Goal: Task Accomplishment & Management: Complete application form

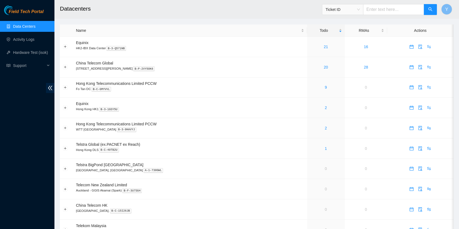
click at [0, 165] on div "Field Tech Portal Data Centers Activity Logs Hardware Test (isok) Support" at bounding box center [27, 117] width 54 height 224
click at [71, 176] on td at bounding box center [66, 169] width 13 height 20
click at [324, 47] on link "21" at bounding box center [326, 47] width 4 height 4
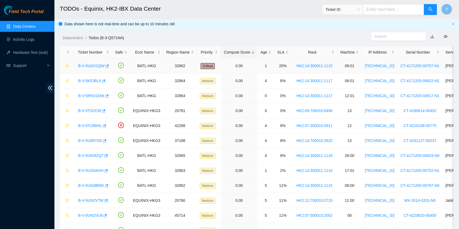
click at [93, 68] on link "B-V-5UGV1QW" at bounding box center [91, 66] width 26 height 4
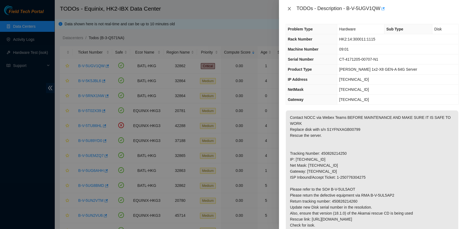
click at [288, 8] on icon "close" at bounding box center [289, 8] width 3 height 3
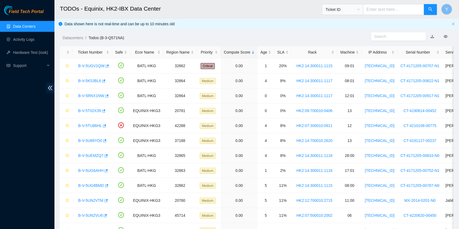
click at [265, 37] on ol "Datacenters / Todos (B-3-Q571NA) /" at bounding box center [210, 38] width 295 height 6
click at [267, 49] on div "Age" at bounding box center [266, 52] width 11 height 6
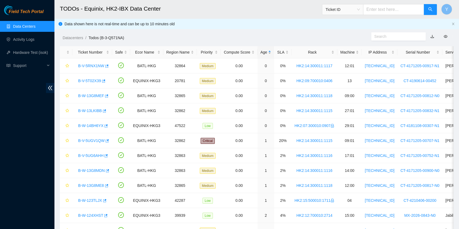
click at [262, 55] on div "Age" at bounding box center [266, 52] width 11 height 6
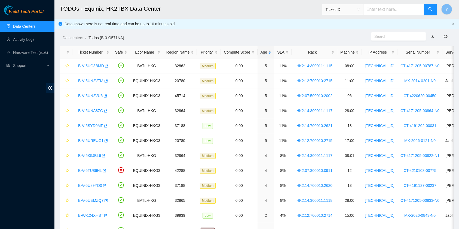
click at [261, 54] on div "Age" at bounding box center [266, 52] width 11 height 6
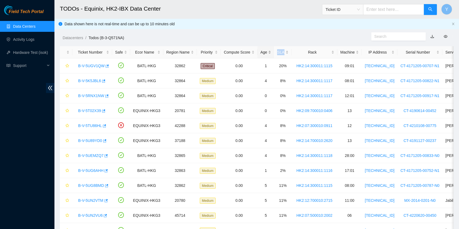
click at [261, 54] on div "Age" at bounding box center [266, 52] width 11 height 6
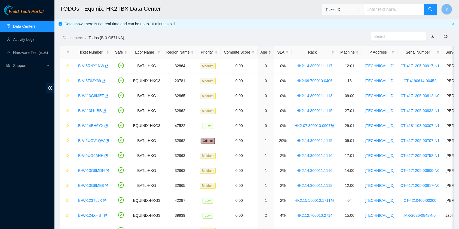
click at [261, 54] on div "Age" at bounding box center [266, 52] width 11 height 6
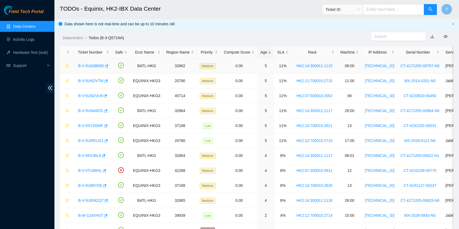
click at [94, 67] on link "B-V-5UG8BMD" at bounding box center [91, 66] width 26 height 4
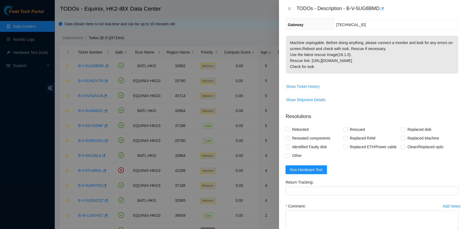
scroll to position [98, 0]
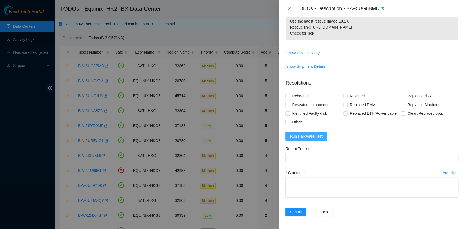
click at [322, 135] on button "Run Hardware Test" at bounding box center [305, 136] width 41 height 9
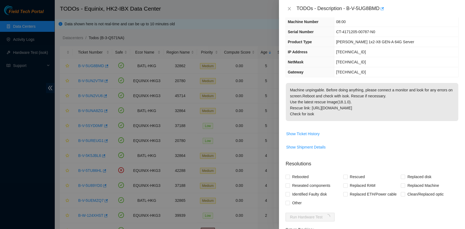
scroll to position [0, 0]
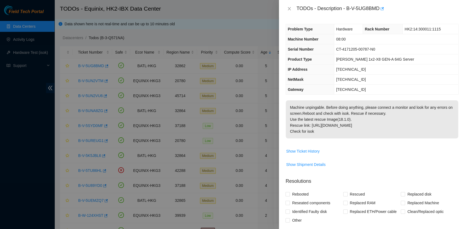
click at [301, 8] on div "TODOs - Description - B-V-5UG8BMD" at bounding box center [377, 8] width 162 height 9
drag, startPoint x: 297, startPoint y: 7, endPoint x: 368, endPoint y: 131, distance: 143.2
click at [368, 131] on div "TODOs - Description - B-V-5UG8BMD Problem Type Hardware Rack Number HK2:14:3000…" at bounding box center [372, 114] width 186 height 229
copy div "TODOs - Description - B-V-5UG8BMD Problem Type Hardware Rack Number HK2:14:3000…"
click at [414, 134] on p "Machine unpingable. Before doing anything, please connect a monitor and look fo…" at bounding box center [372, 119] width 172 height 38
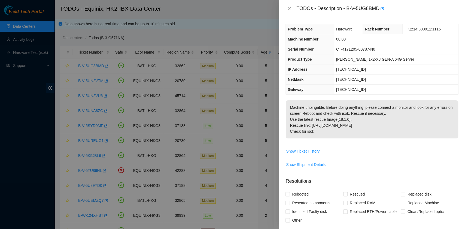
click at [402, 77] on td "255.255.255.192" at bounding box center [396, 80] width 124 height 10
click at [286, 8] on button "Close" at bounding box center [289, 8] width 8 height 5
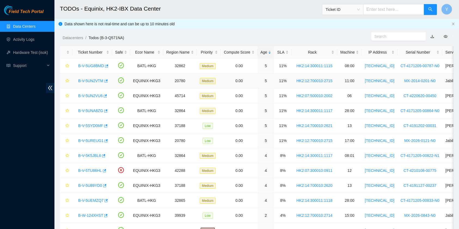
click at [91, 79] on link "B-V-5UN2VTM" at bounding box center [90, 81] width 25 height 4
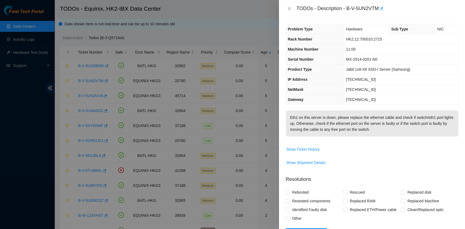
click at [346, 125] on p "Eth1 on this server is down, please replace the ethernet cable and check if swi…" at bounding box center [372, 124] width 172 height 26
drag, startPoint x: 297, startPoint y: 5, endPoint x: 391, endPoint y: 134, distance: 159.7
click at [391, 134] on div "TODOs - Description - B-V-5UN2VTM Problem Type Hardware Sub Type NIC Rack Numbe…" at bounding box center [372, 114] width 186 height 229
copy div "TODOs - Description - B-V-5UN2VTM Problem Type Hardware Sub Type NIC Rack Numbe…"
click at [290, 7] on icon "close" at bounding box center [289, 9] width 4 height 4
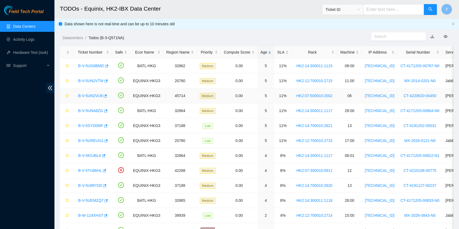
click at [93, 96] on link "B-V-5UN2VU6" at bounding box center [90, 96] width 25 height 4
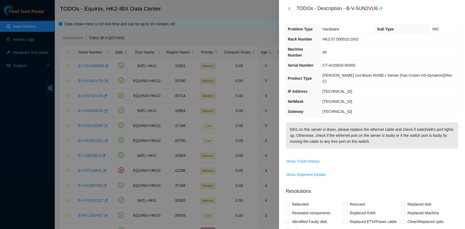
click at [371, 107] on td "184.26.91.1" at bounding box center [389, 112] width 138 height 10
drag, startPoint x: 297, startPoint y: 6, endPoint x: 399, endPoint y: 133, distance: 162.3
click at [399, 133] on div "TODOs - Description - B-V-5UN2VU6 Problem Type Hardware Sub Type NIC Rack Numbe…" at bounding box center [372, 114] width 186 height 229
copy div "TODOs - Description - B-V-5UN2VU6 Problem Type Hardware Sub Type NIC Rack Numbe…"
click at [290, 7] on icon "close" at bounding box center [289, 9] width 4 height 4
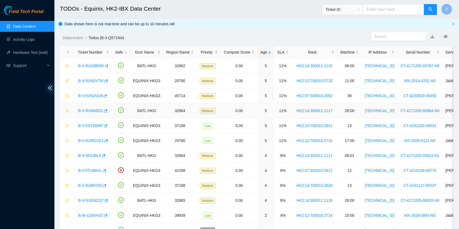
click at [88, 109] on link "B-V-5UNA8ZG" at bounding box center [90, 111] width 25 height 4
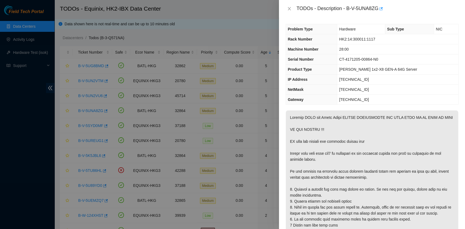
click at [308, 115] on p at bounding box center [372, 202] width 172 height 182
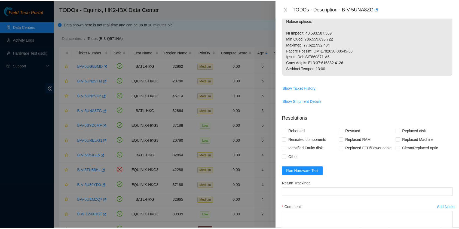
scroll to position [218, 0]
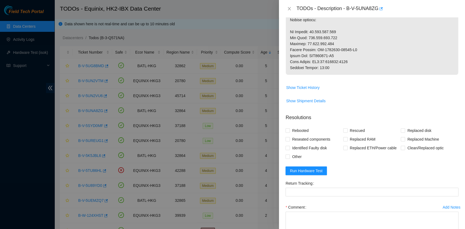
drag, startPoint x: 296, startPoint y: 9, endPoint x: 335, endPoint y: 81, distance: 81.3
click at [335, 81] on div "TODOs - Description - B-V-5UNA8ZG Problem Type Hardware Sub Type NIC Rack Numbe…" at bounding box center [372, 114] width 186 height 229
copy div "TODOs - Description - B-V-5UNA8ZG Problem Type Hardware Sub Type NIC Rack Numbe…"
click at [289, 8] on icon "close" at bounding box center [289, 8] width 3 height 3
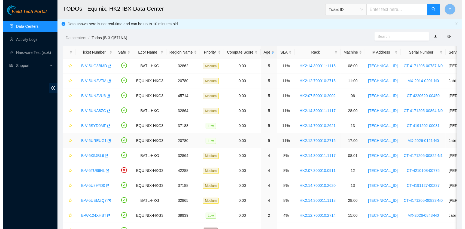
scroll to position [139, 0]
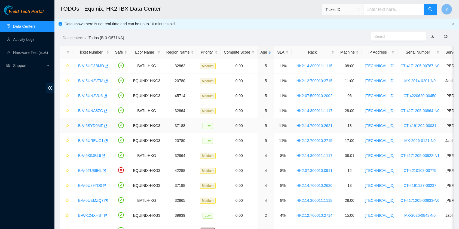
click at [88, 125] on link "B-V-5SYD0MF" at bounding box center [90, 126] width 25 height 4
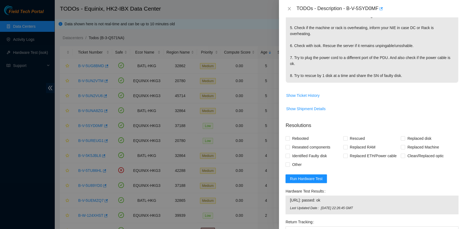
scroll to position [37, 0]
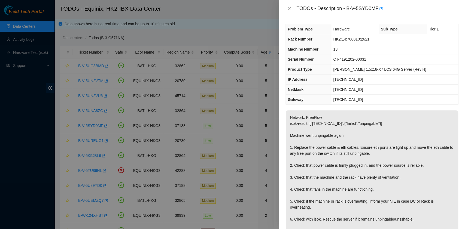
click at [327, 140] on p "Network: FreeFlow isok-result: {"23.219.172.86":{"failed":"unpingable"}} Machin…" at bounding box center [372, 184] width 172 height 146
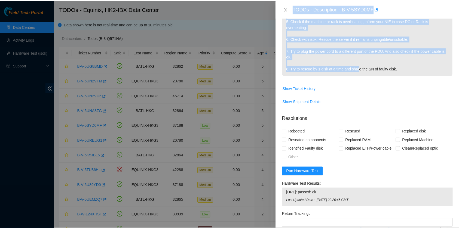
scroll to position [181, 0]
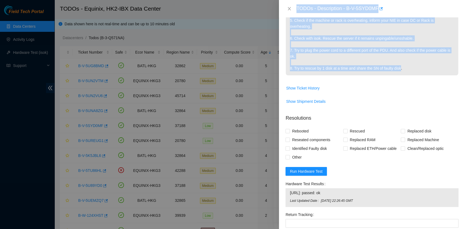
drag, startPoint x: 296, startPoint y: 7, endPoint x: 408, endPoint y: 65, distance: 126.0
click at [408, 65] on div "TODOs - Description - B-V-5SYD0MF Problem Type Hardware Sub Type Tier 1 Rack Nu…" at bounding box center [372, 114] width 186 height 229
copy div "TODOs - Description - B-V-5SYD0MF Problem Type Hardware Sub Type Tier 1 Rack Nu…"
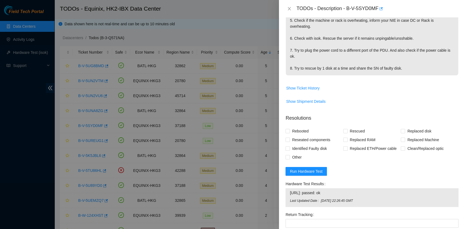
click at [290, 5] on div "TODOs - Description - B-V-5SYD0MF" at bounding box center [371, 8] width 173 height 9
click at [290, 7] on icon "close" at bounding box center [289, 9] width 4 height 4
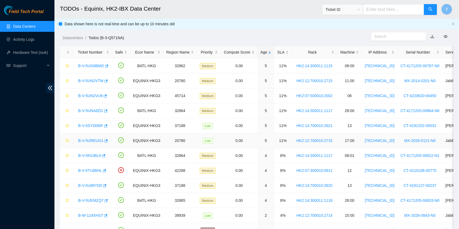
click at [94, 139] on link "B-V-5UREUG1" at bounding box center [90, 141] width 25 height 4
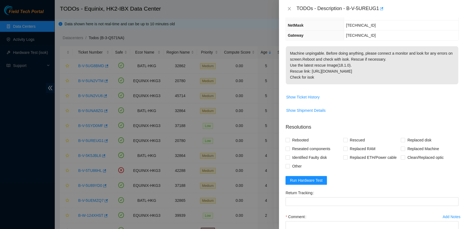
scroll to position [0, 0]
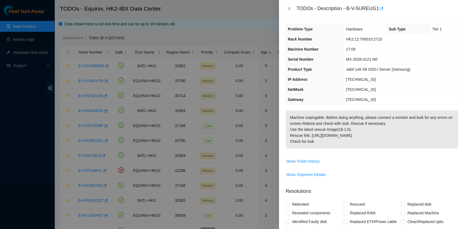
click at [342, 146] on p "Machine unpingable. Before doing anything, please connect a monitor and look fo…" at bounding box center [372, 130] width 172 height 38
drag, startPoint x: 296, startPoint y: 8, endPoint x: 358, endPoint y: 142, distance: 147.4
click at [358, 142] on div "TODOs - Description - B-V-5UREUG1 Problem Type Hardware Sub Type Tier 1 Rack Nu…" at bounding box center [372, 114] width 186 height 229
copy div "TODOs - Description - B-V-5UREUG1 Problem Type Hardware Sub Type Tier 1 Rack Nu…"
click at [290, 7] on icon "close" at bounding box center [289, 9] width 4 height 4
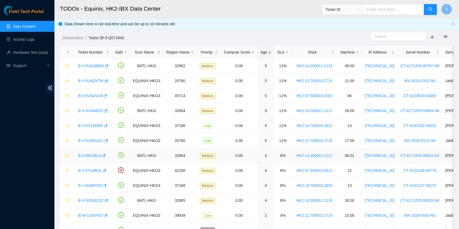
click at [94, 154] on link "B-V-5K5JBL6" at bounding box center [89, 156] width 23 height 4
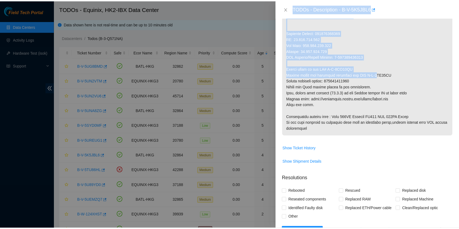
scroll to position [254, 0]
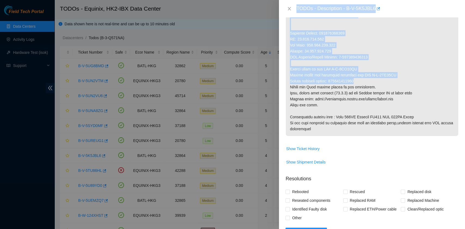
drag, startPoint x: 296, startPoint y: 5, endPoint x: 374, endPoint y: 81, distance: 108.4
click at [374, 81] on div "TODOs - Description - B-V-5K5JBL6 Problem Type Hardware Rack Number HK2:14:3000…" at bounding box center [372, 114] width 186 height 229
copy div "TODOs - Description - B-V-5K5JBL6 Problem Type Hardware Rack Number HK2:14:3000…"
click at [289, 10] on icon "close" at bounding box center [289, 9] width 4 height 4
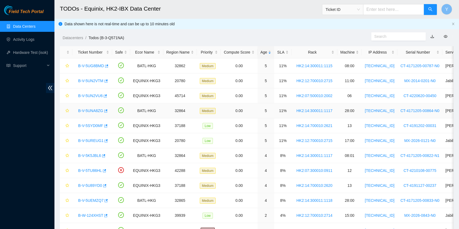
scroll to position [139, 0]
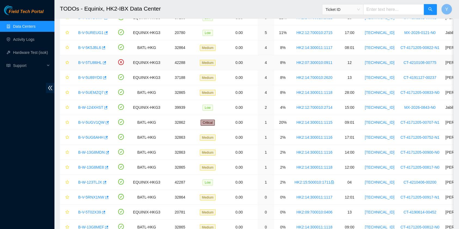
click at [92, 64] on link "B-V-5TU86HL" at bounding box center [90, 62] width 24 height 4
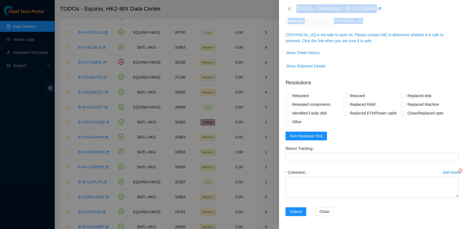
scroll to position [78, 0]
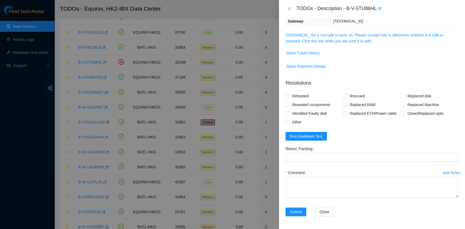
click at [358, 56] on span "Show Ticket History" at bounding box center [372, 53] width 172 height 9
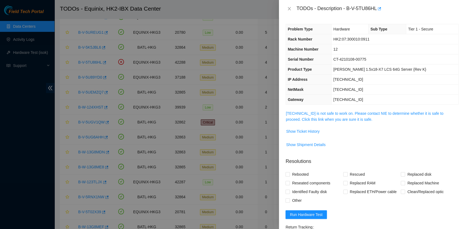
scroll to position [0, 0]
click at [334, 123] on td "23.192.231.54 is not safe to work on. Please contact NIE to determine whether i…" at bounding box center [371, 118] width 173 height 17
click at [343, 117] on link "23.192.231.54 is not safe to work on. Please contact NIE to determine whether i…" at bounding box center [364, 116] width 157 height 10
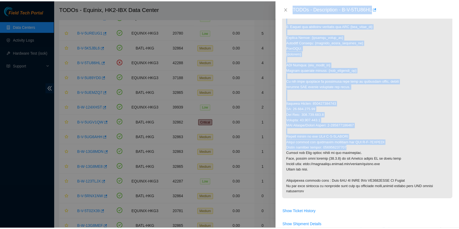
scroll to position [181, 0]
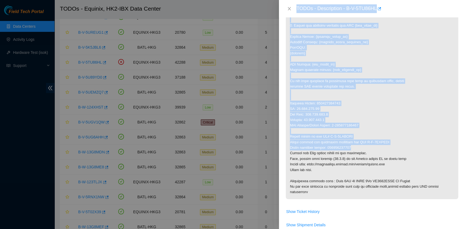
drag, startPoint x: 295, startPoint y: 6, endPoint x: 351, endPoint y: 148, distance: 152.1
click at [351, 148] on div "TODOs - Description - B-V-5TU86HL Problem Type Hardware Sub Type Tier 1 - Secur…" at bounding box center [372, 114] width 186 height 229
copy div "TODOs - Description - B-V-5TU86HL Problem Type Hardware Sub Type Tier 1 - Secur…"
click at [289, 7] on icon "close" at bounding box center [289, 9] width 4 height 4
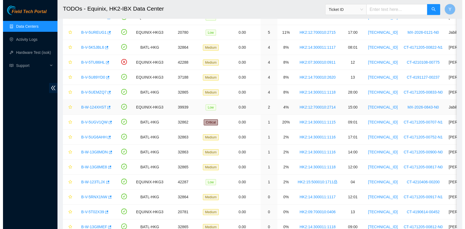
scroll to position [81, 0]
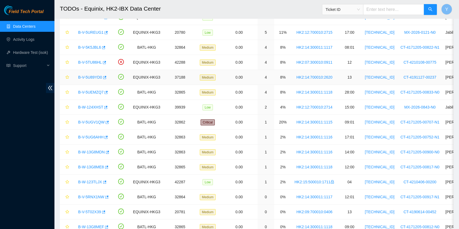
click at [91, 77] on link "B-V-5U89YD0" at bounding box center [90, 77] width 24 height 4
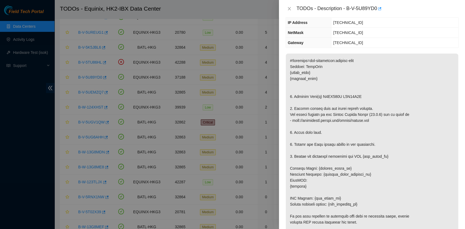
click at [363, 119] on p at bounding box center [372, 199] width 172 height 290
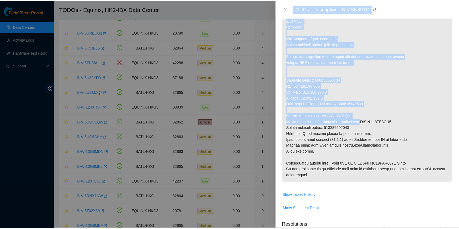
scroll to position [218, 0]
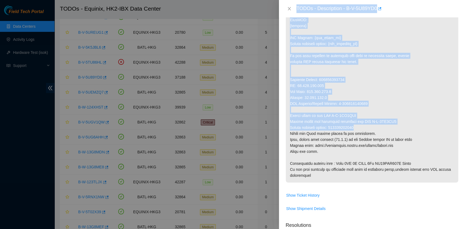
drag, startPoint x: 296, startPoint y: 9, endPoint x: 361, endPoint y: 124, distance: 131.9
click at [361, 124] on div "TODOs - Description - B-V-5U89YD0 Problem Type Hardware Sub Type Tier 1 - Disk …" at bounding box center [372, 114] width 186 height 229
copy div "TODOs - Description - B-V-5U89YD0 Problem Type Hardware Sub Type Tier 1 - Disk …"
click at [288, 8] on icon "close" at bounding box center [289, 9] width 4 height 4
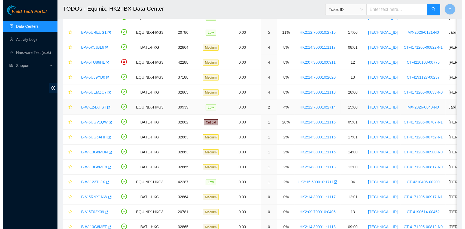
scroll to position [139, 0]
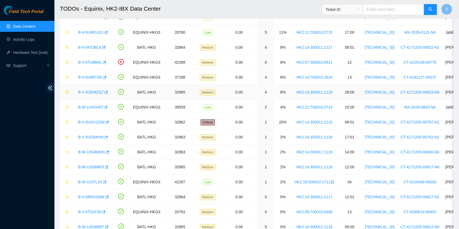
click at [97, 93] on link "B-V-5UEMZQ7" at bounding box center [90, 92] width 25 height 4
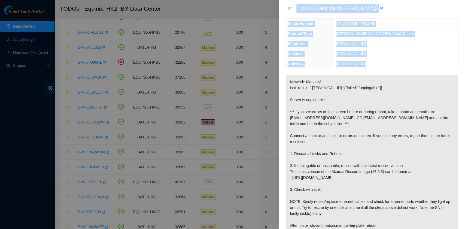
scroll to position [0, 0]
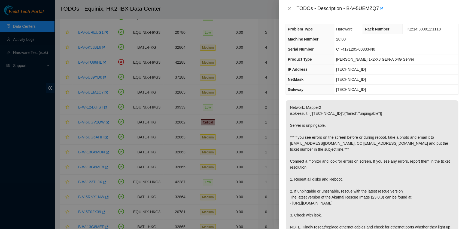
click at [396, 146] on p "Network: Mapper2 isok-result: {"23.204.140.248":{"failed":"unpingable"}} Server…" at bounding box center [372, 179] width 172 height 158
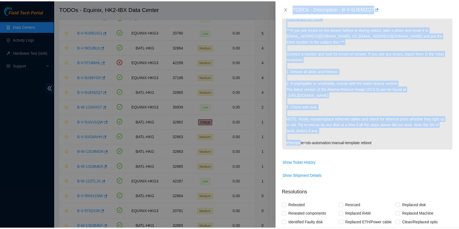
scroll to position [108, 0]
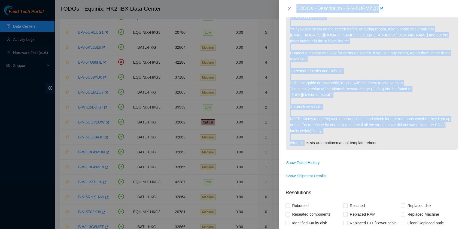
drag, startPoint x: 297, startPoint y: 6, endPoint x: 387, endPoint y: 141, distance: 161.5
click at [387, 141] on div "TODOs - Description - B-V-5UEMZQ7 Problem Type Hardware Rack Number HK2:14:3000…" at bounding box center [372, 114] width 186 height 229
copy div "TODOs - Description - B-V-5UEMZQ7 Problem Type Hardware Rack Number HK2:14:3000…"
click at [288, 8] on icon "close" at bounding box center [289, 9] width 4 height 4
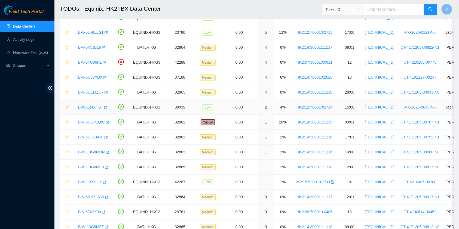
click at [87, 106] on link "B-W-124XHST" at bounding box center [90, 107] width 25 height 4
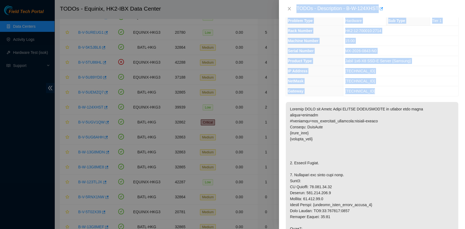
scroll to position [0, 0]
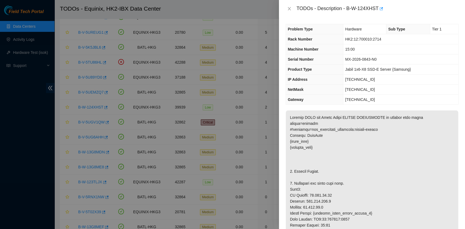
click at [294, 9] on div "TODOs - Description - B-W-124XHST" at bounding box center [371, 8] width 173 height 9
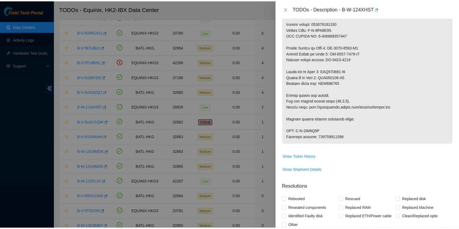
scroll to position [508, 0]
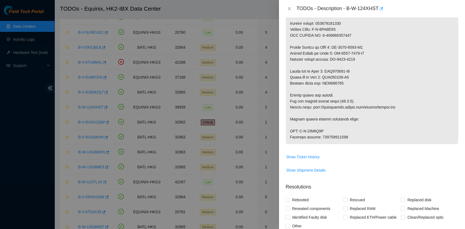
drag, startPoint x: 296, startPoint y: 9, endPoint x: 354, endPoint y: 141, distance: 144.4
click at [354, 141] on div "TODOs - Description - B-W-124XHST Problem Type Hardware Sub Type Tier 1 Rack Nu…" at bounding box center [372, 114] width 186 height 229
click at [291, 8] on icon "close" at bounding box center [289, 9] width 4 height 4
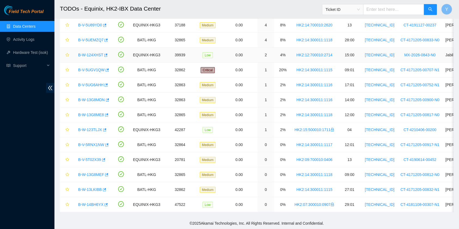
scroll to position [166, 0]
click at [0, 167] on div "Field Tech Portal Data Centers Activity Logs Hardware Test (isok) Support" at bounding box center [27, 117] width 54 height 224
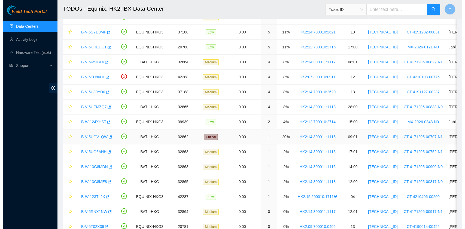
scroll to position [93, 0]
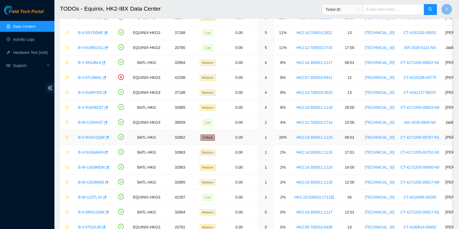
click at [93, 136] on link "B-V-5UGV1QW" at bounding box center [91, 137] width 26 height 4
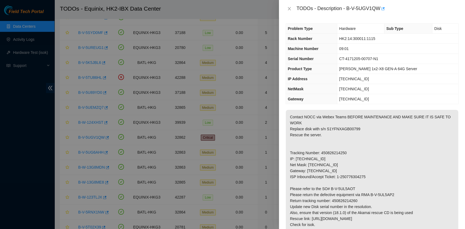
scroll to position [0, 0]
click at [393, 158] on p "Contact NOCC via Webex Teams BEFORE MAINTENANCE AND MAKE SURE IT IS SAFE TO WOR…" at bounding box center [372, 184] width 172 height 146
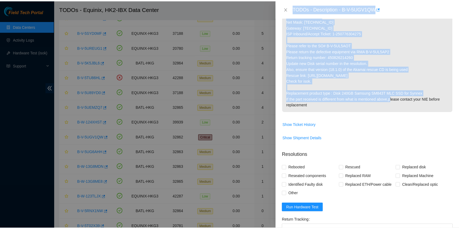
scroll to position [145, 0]
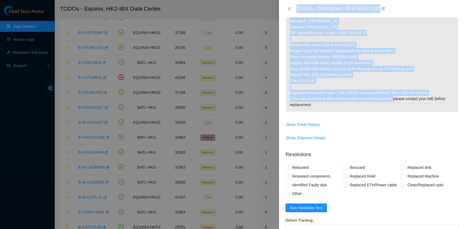
drag, startPoint x: 297, startPoint y: 7, endPoint x: 346, endPoint y: 101, distance: 106.3
click at [346, 101] on div "TODOs - Description - B-V-5UGV1QW Problem Type Hardware Sub Type Disk Rack Numb…" at bounding box center [372, 114] width 186 height 229
click at [289, 7] on icon "close" at bounding box center [289, 9] width 4 height 4
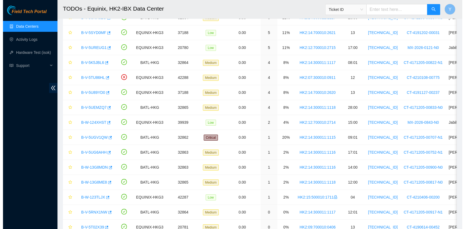
scroll to position [139, 0]
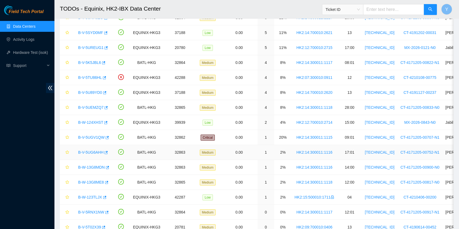
drag, startPoint x: 90, startPoint y: 151, endPoint x: 117, endPoint y: 173, distance: 34.7
click at [90, 151] on link "B-V-5UG6AHH" at bounding box center [90, 152] width 25 height 4
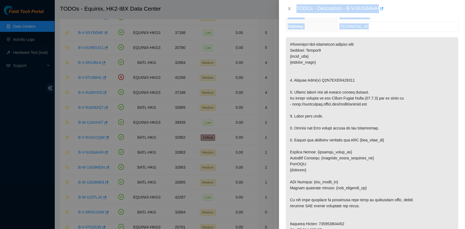
scroll to position [1, 0]
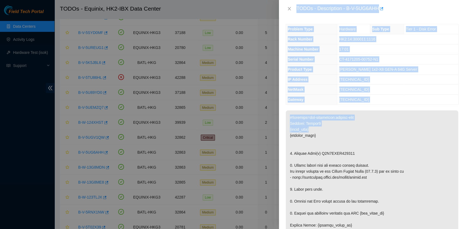
drag, startPoint x: 295, startPoint y: 8, endPoint x: 325, endPoint y: 134, distance: 129.9
click at [322, 132] on div "TODOs - Description - B-V-5UG6AHH Problem Type Hardware Sub Type Tier 1 - Disk …" at bounding box center [372, 114] width 186 height 229
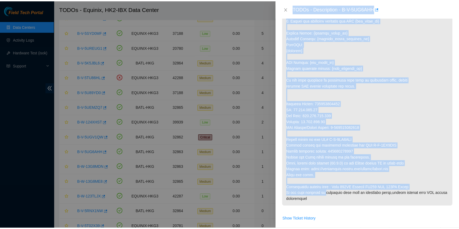
scroll to position [194, 0]
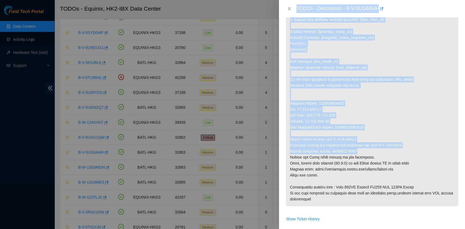
drag, startPoint x: 297, startPoint y: 7, endPoint x: 364, endPoint y: 151, distance: 158.9
click at [364, 151] on div "TODOs - Description - B-V-5UG6AHH Problem Type Hardware Sub Type Tier 1 - Disk …" at bounding box center [372, 114] width 186 height 229
click at [288, 10] on icon "close" at bounding box center [289, 9] width 4 height 4
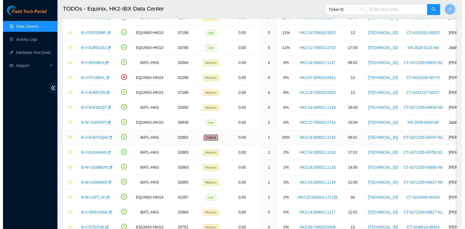
scroll to position [139, 0]
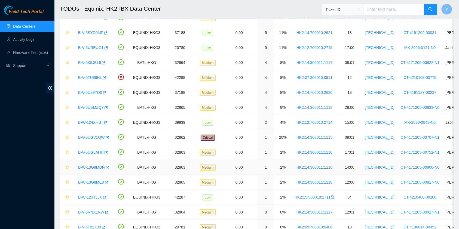
click at [93, 165] on link "B-W-13G8MDN" at bounding box center [91, 167] width 27 height 4
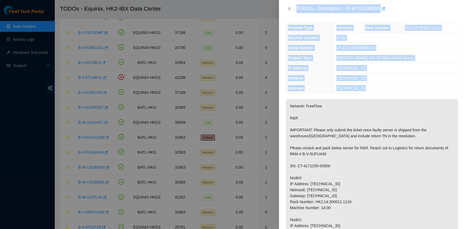
scroll to position [0, 0]
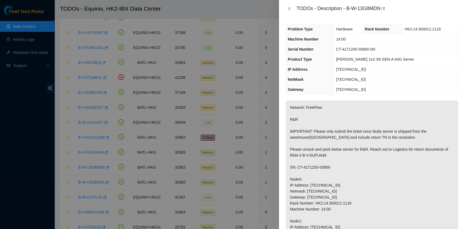
drag, startPoint x: 364, startPoint y: 149, endPoint x: 362, endPoint y: 145, distance: 5.2
click at [365, 149] on p "Network: FreeFlow R&R IMPORTANT: Please only submit the ticket once faulty serv…" at bounding box center [372, 179] width 172 height 158
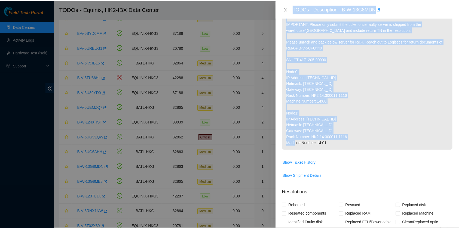
scroll to position [108, 0]
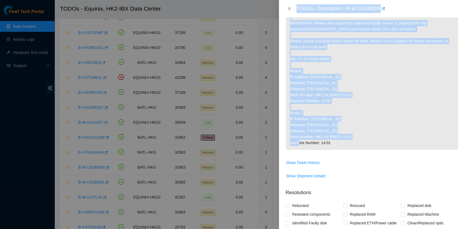
drag, startPoint x: 296, startPoint y: 8, endPoint x: 357, endPoint y: 150, distance: 155.4
click at [357, 150] on div "TODOs - Description - B-W-13G8MDN Problem Type Hardware Rack Number HK2:14:3000…" at bounding box center [372, 114] width 186 height 229
click at [289, 9] on icon "close" at bounding box center [289, 8] width 3 height 3
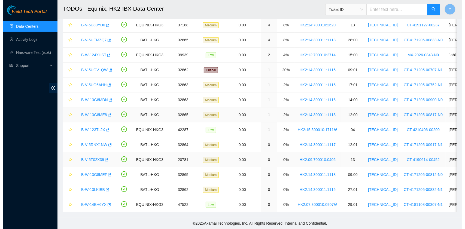
scroll to position [166, 0]
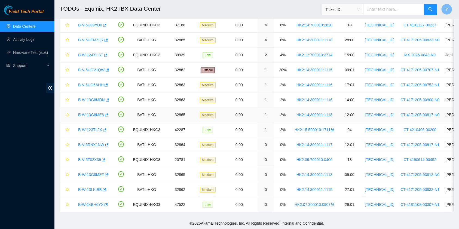
click at [97, 113] on link "B-W-13G8ME8" at bounding box center [91, 115] width 26 height 4
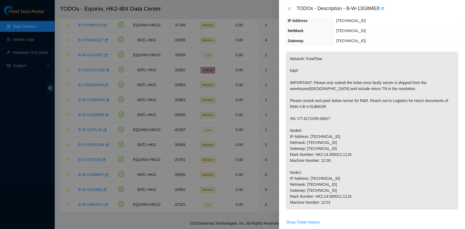
click at [356, 124] on p "Network: FreeFlow R&R IMPORTANT: Please only submit the ticket once faulty serv…" at bounding box center [372, 131] width 172 height 158
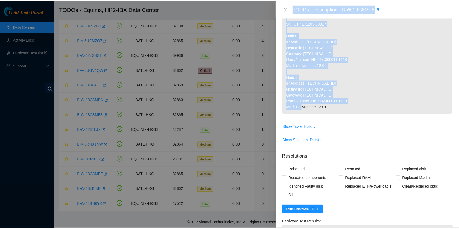
scroll to position [145, 0]
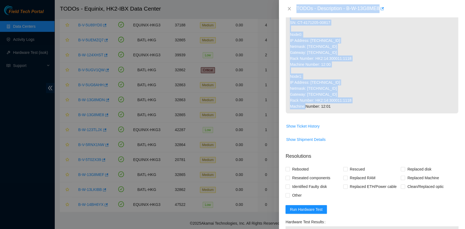
drag, startPoint x: 297, startPoint y: 9, endPoint x: 341, endPoint y: 105, distance: 105.9
click at [341, 105] on div "TODOs - Description - B-W-13G8ME8 Problem Type Hardware Rack Number HK2:14:3000…" at bounding box center [372, 114] width 186 height 229
click at [290, 9] on icon "close" at bounding box center [289, 9] width 4 height 4
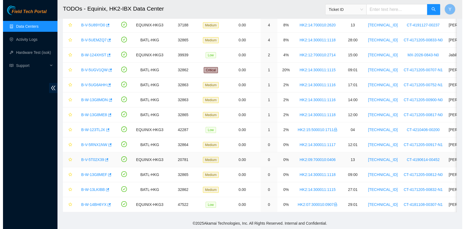
scroll to position [139, 0]
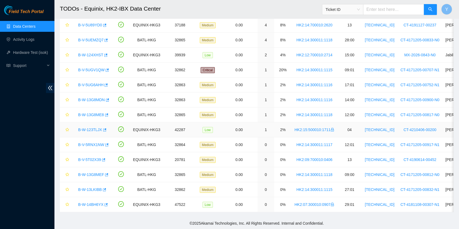
click at [91, 128] on link "B-W-123TLJX" at bounding box center [90, 130] width 24 height 4
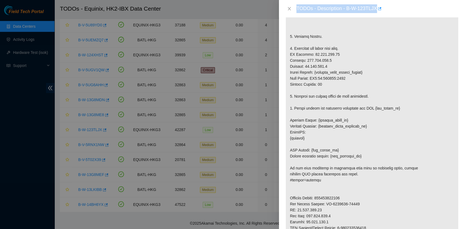
scroll to position [0, 0]
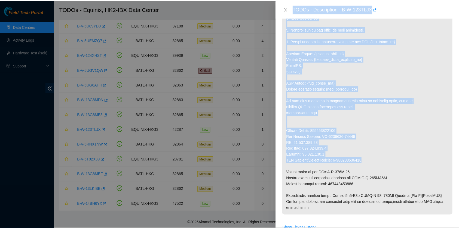
scroll to position [181, 0]
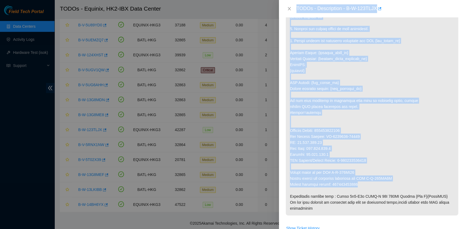
drag, startPoint x: 296, startPoint y: 11, endPoint x: 365, endPoint y: 182, distance: 184.0
click at [365, 182] on div "TODOs - Description - B-W-123TLJX Problem Type Hardware Rack Number HK2:15:5000…" at bounding box center [372, 114] width 186 height 229
click at [290, 7] on icon "close" at bounding box center [289, 9] width 4 height 4
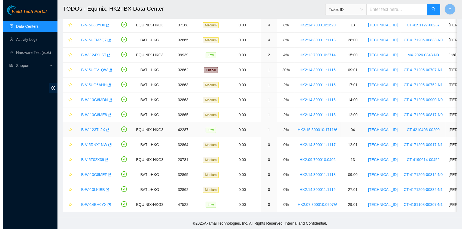
scroll to position [139, 0]
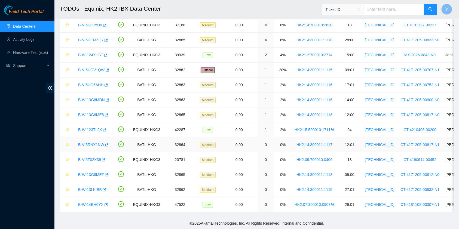
click at [93, 143] on link "B-V-5RNX1NW" at bounding box center [91, 145] width 26 height 4
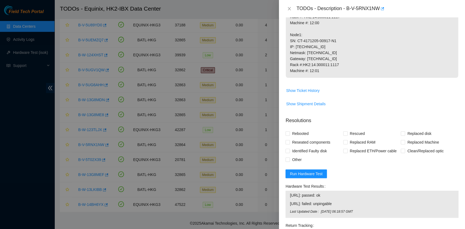
click at [345, 113] on td "Show Shipment Details" at bounding box center [371, 105] width 173 height 13
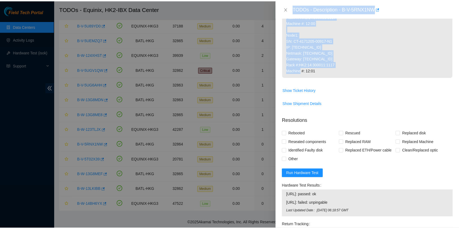
scroll to position [181, 0]
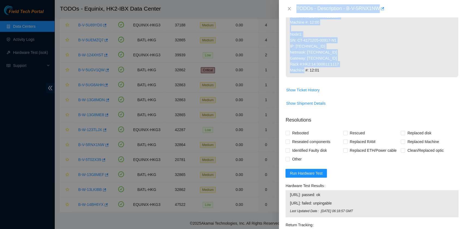
drag, startPoint x: 296, startPoint y: 7, endPoint x: 325, endPoint y: 84, distance: 82.3
click at [325, 84] on div "TODOs - Description - B-V-5RNX1NW Problem Type Hardware Rack Number HK2:14:3000…" at bounding box center [372, 114] width 186 height 229
click at [291, 8] on icon "close" at bounding box center [289, 9] width 4 height 4
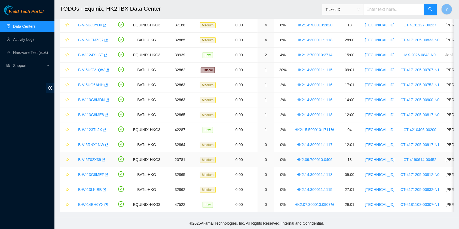
click at [91, 158] on link "B-V-5T02X39" at bounding box center [89, 160] width 23 height 4
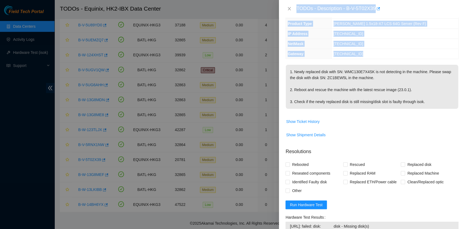
scroll to position [0, 0]
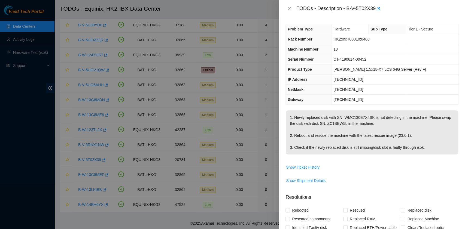
click at [368, 135] on p "1. Newly replaced disk with SN: WMC130E7X4SK is not detecting in the machine. P…" at bounding box center [372, 133] width 172 height 44
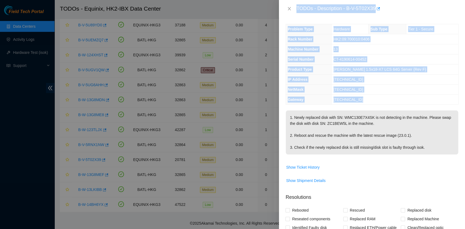
drag, startPoint x: 295, startPoint y: 9, endPoint x: 450, endPoint y: 175, distance: 227.1
click at [450, 175] on div "TODOs - Description - B-V-5T02X39 Problem Type Hardware Sub Type Tier 1 - Secur…" at bounding box center [372, 114] width 186 height 229
click at [290, 9] on icon "close" at bounding box center [289, 9] width 4 height 4
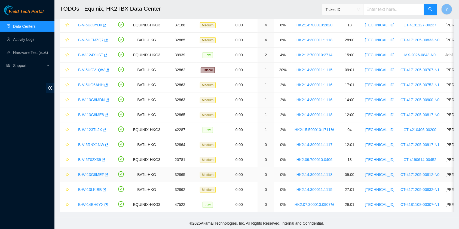
drag, startPoint x: 88, startPoint y: 167, endPoint x: 91, endPoint y: 168, distance: 3.4
click at [88, 173] on link "B-W-13G8MEF" at bounding box center [91, 175] width 26 height 4
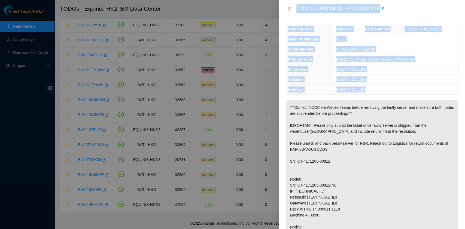
click at [353, 164] on p "***Contact NOCC via Webex Teams before removing the faulty server and make sure…" at bounding box center [372, 185] width 172 height 170
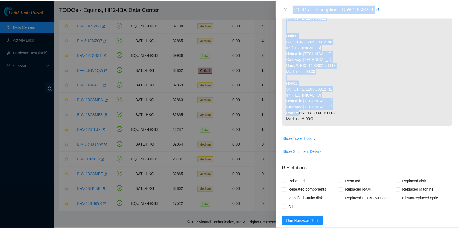
scroll to position [145, 0]
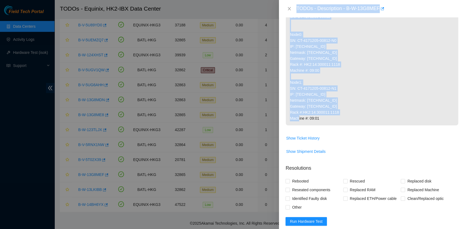
drag, startPoint x: 296, startPoint y: 6, endPoint x: 328, endPoint y: 122, distance: 120.0
click at [328, 122] on div "TODOs - Description - B-W-13G8MEF Problem Type Hardware Rack Number HK2:14:3000…" at bounding box center [372, 114] width 186 height 229
click at [292, 8] on button "Close" at bounding box center [289, 8] width 8 height 5
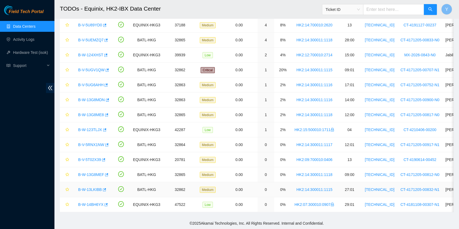
click at [91, 188] on link "B-W-13LKIBB" at bounding box center [90, 190] width 24 height 4
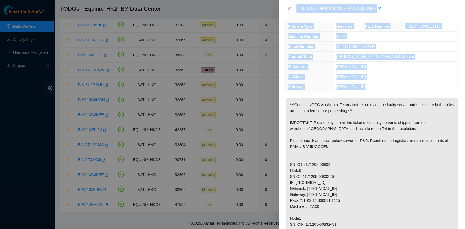
scroll to position [0, 0]
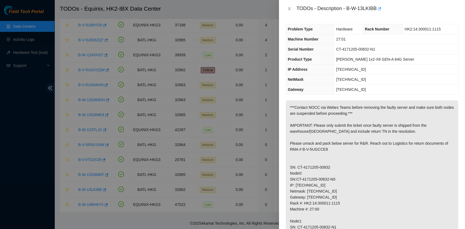
click at [385, 133] on p "***Contact NOCC via Webex Teams before removing the faulty server and make sure…" at bounding box center [372, 182] width 172 height 164
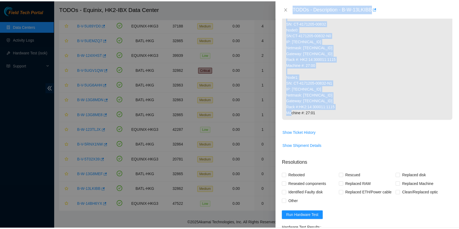
scroll to position [145, 0]
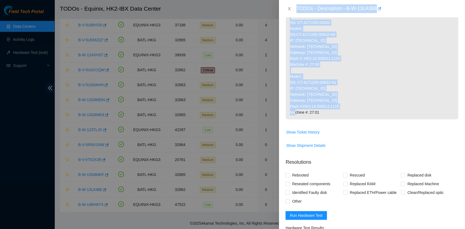
drag, startPoint x: 296, startPoint y: 6, endPoint x: 334, endPoint y: 124, distance: 123.7
click at [334, 124] on div "TODOs - Description - B-W-13LKIBB Problem Type Hardware Rack Number HK2:14:3000…" at bounding box center [372, 114] width 186 height 229
click at [291, 10] on icon "close" at bounding box center [289, 9] width 4 height 4
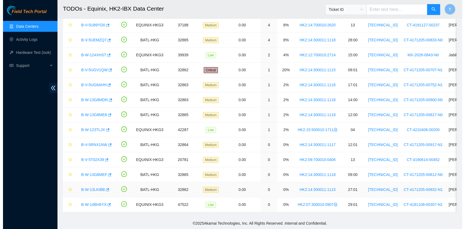
scroll to position [139, 0]
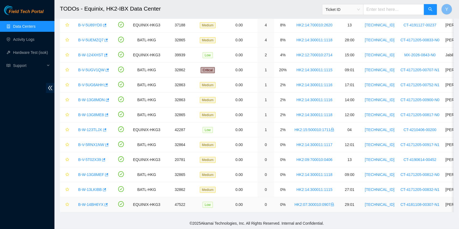
drag, startPoint x: 90, startPoint y: 199, endPoint x: 100, endPoint y: 197, distance: 11.1
click at [90, 203] on link "B-W-14BH6YX" at bounding box center [90, 205] width 25 height 4
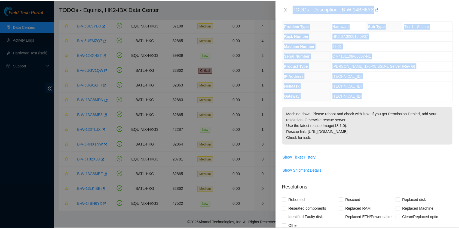
scroll to position [0, 0]
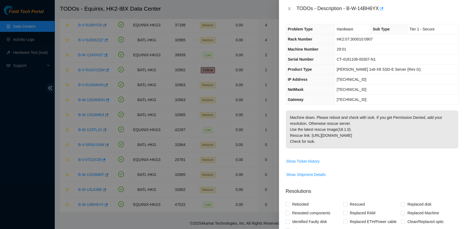
click at [358, 128] on p "Machine down. Please reboot and check with isok. If you get Permission Denied, …" at bounding box center [372, 130] width 172 height 38
drag, startPoint x: 313, startPoint y: 147, endPoint x: 289, endPoint y: 11, distance: 138.4
click at [289, 11] on div "TODOs - Description - B-W-14BH6YX Problem Type Hardware Sub Type Tier 1 - Secur…" at bounding box center [372, 114] width 186 height 229
click at [290, 7] on icon "close" at bounding box center [289, 9] width 4 height 4
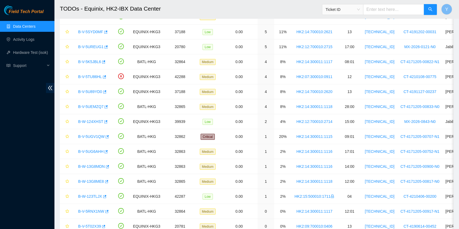
scroll to position [94, 0]
click at [15, 24] on link "Data Centers" at bounding box center [24, 26] width 22 height 4
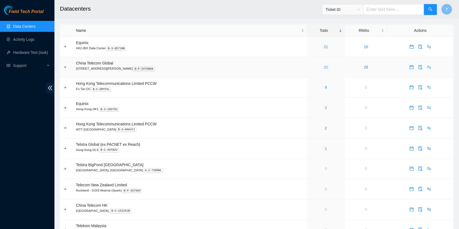
click at [324, 67] on link "20" at bounding box center [326, 67] width 4 height 4
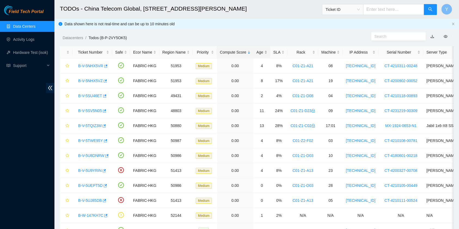
click at [260, 49] on div "Age" at bounding box center [262, 52] width 11 height 6
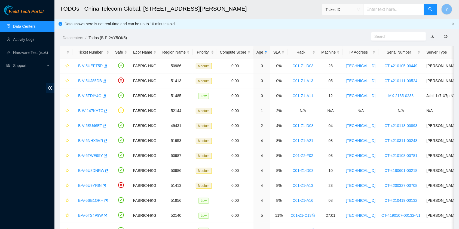
click at [259, 49] on div "Age" at bounding box center [262, 52] width 11 height 6
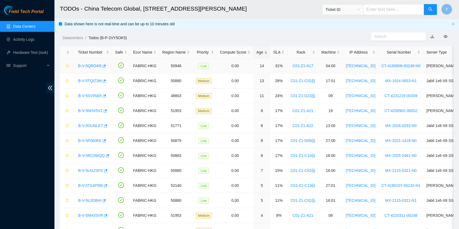
click at [90, 65] on link "B-V-5QRD4I9" at bounding box center [89, 66] width 23 height 4
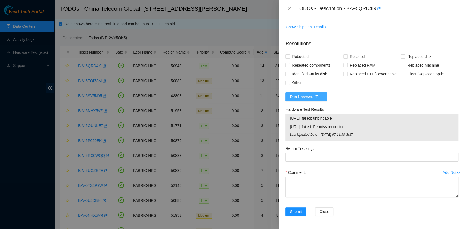
click at [306, 100] on span "Run Hardware Test" at bounding box center [306, 97] width 33 height 6
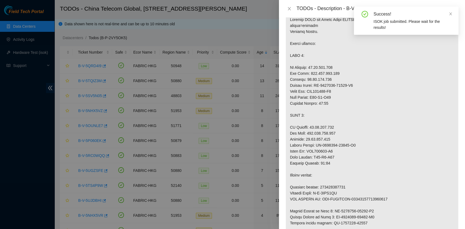
click at [453, 16] on div "Success! ISOK job submitted. Please wait for the results!" at bounding box center [406, 21] width 105 height 28
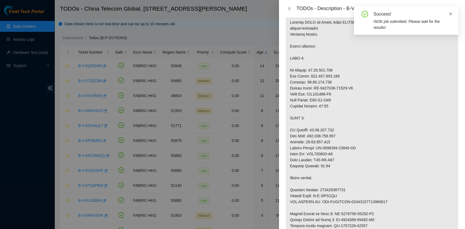
click at [451, 14] on icon "close" at bounding box center [450, 14] width 3 height 3
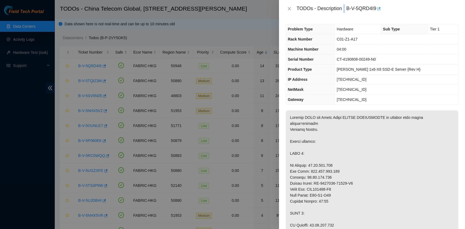
click at [346, 8] on div "TODOs - Description - B-V-5QRD4I9" at bounding box center [377, 8] width 162 height 9
drag, startPoint x: 346, startPoint y: 10, endPoint x: 377, endPoint y: 16, distance: 31.0
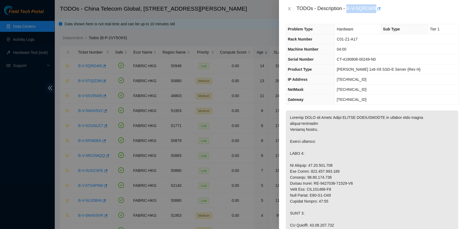
click at [377, 16] on div "TODOs - Description - B-V-5QRD4I9" at bounding box center [372, 8] width 186 height 17
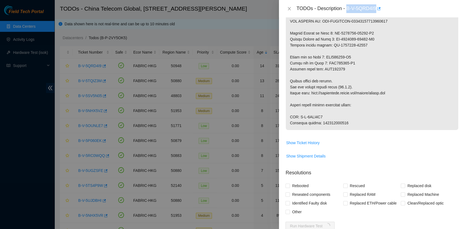
scroll to position [276, 0]
drag, startPoint x: 320, startPoint y: 128, endPoint x: 368, endPoint y: 128, distance: 47.9
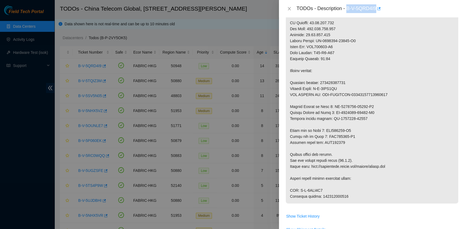
scroll to position [203, 0]
click at [354, 177] on p at bounding box center [372, 56] width 172 height 296
drag, startPoint x: 300, startPoint y: 194, endPoint x: 346, endPoint y: 194, distance: 46.3
click at [346, 194] on p at bounding box center [372, 56] width 172 height 296
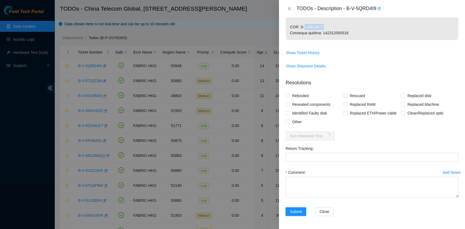
scroll to position [384, 0]
click at [412, 101] on span "Replaced Machine" at bounding box center [423, 104] width 36 height 9
click at [404, 102] on input "Replaced Machine" at bounding box center [403, 104] width 4 height 4
checkbox input "true"
click at [364, 95] on div "Rescued" at bounding box center [372, 95] width 58 height 9
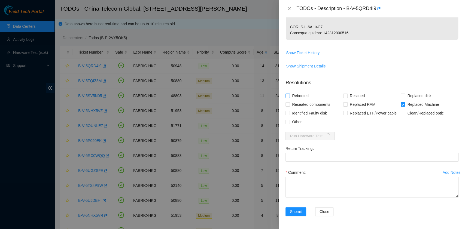
click at [297, 98] on span "Rebooted" at bounding box center [300, 95] width 21 height 9
click at [289, 97] on input "Rebooted" at bounding box center [287, 96] width 4 height 4
checkbox input "true"
drag, startPoint x: 298, startPoint y: 106, endPoint x: 364, endPoint y: 118, distance: 66.9
click at [298, 106] on span "Reseated components" at bounding box center [311, 104] width 42 height 9
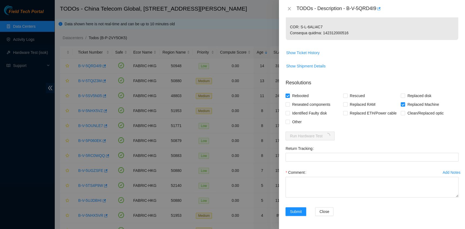
click at [289, 106] on input "Reseated components" at bounding box center [287, 104] width 4 height 4
checkbox input "true"
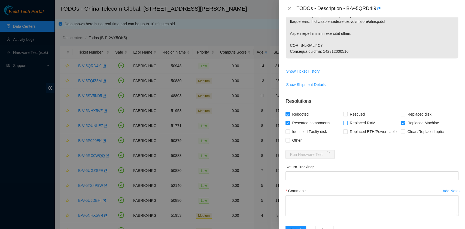
scroll to position [348, 0]
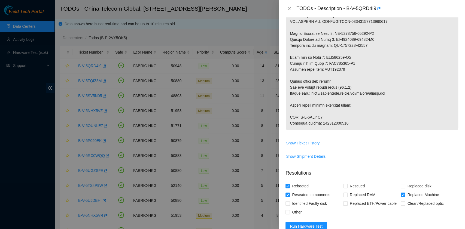
drag, startPoint x: 320, startPoint y: 130, endPoint x: 385, endPoint y: 130, distance: 64.8
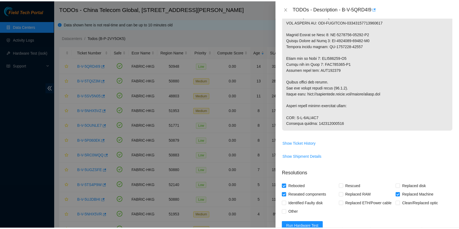
scroll to position [416, 0]
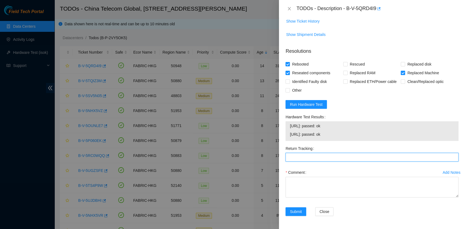
click at [323, 160] on Tracking "Return Tracking" at bounding box center [371, 157] width 173 height 9
paste Tracking "417328421350"
type Tracking "417328421350"
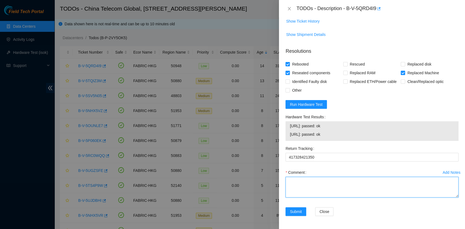
click at [315, 178] on textarea "Comment" at bounding box center [371, 187] width 173 height 21
type textarea "pass ok"
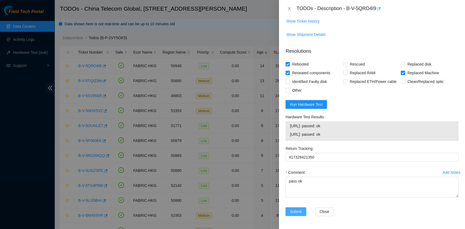
click at [298, 212] on span "Submit" at bounding box center [296, 212] width 12 height 6
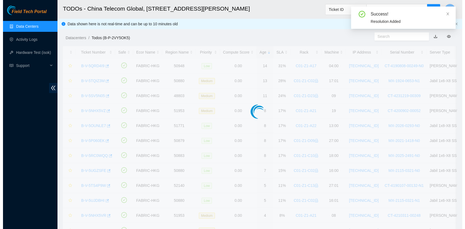
scroll to position [124, 0]
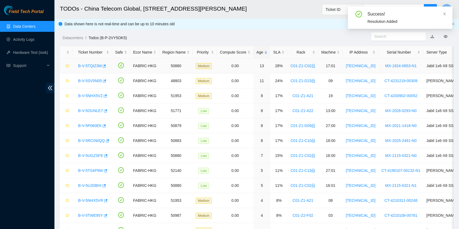
drag, startPoint x: 79, startPoint y: 66, endPoint x: 83, endPoint y: 67, distance: 4.1
click at [79, 66] on link "B-V-5TQIZ3M" at bounding box center [89, 66] width 23 height 4
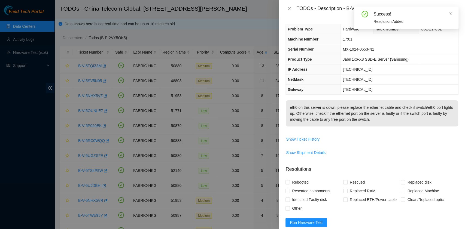
scroll to position [92, 0]
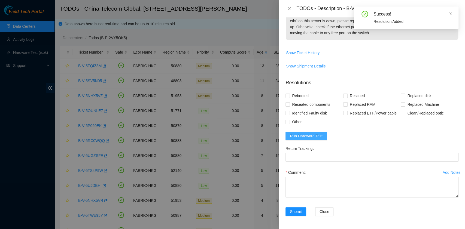
click at [314, 132] on button "Run Hardware Test" at bounding box center [305, 136] width 41 height 9
click at [451, 12] on icon "close" at bounding box center [450, 14] width 4 height 4
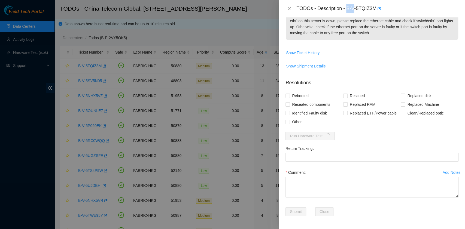
drag, startPoint x: 348, startPoint y: 8, endPoint x: 356, endPoint y: 10, distance: 8.5
click at [356, 10] on div "TODOs - Description - B-V-5TQIZ3M" at bounding box center [377, 8] width 162 height 9
click at [356, 11] on div "TODOs - Description - B-V-5TQIZ3M" at bounding box center [377, 8] width 162 height 9
click at [350, 11] on div "TODOs - Description - B-V-5TQIZ3M" at bounding box center [377, 8] width 162 height 9
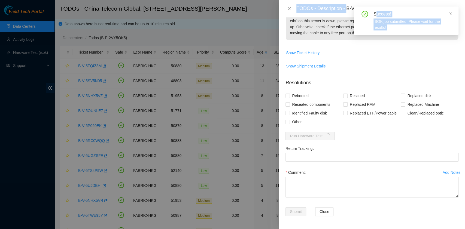
drag, startPoint x: 347, startPoint y: 9, endPoint x: 376, endPoint y: 8, distance: 28.9
click at [376, 8] on body "Field Tech Portal Data Centers Activity Logs Hardware Test (isok) Support TODOs…" at bounding box center [229, 114] width 459 height 229
click at [452, 14] on icon "close" at bounding box center [450, 14] width 4 height 4
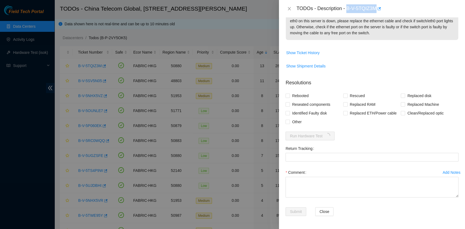
drag, startPoint x: 347, startPoint y: 7, endPoint x: 377, endPoint y: 14, distance: 30.6
click at [377, 14] on div "TODOs - Description - B-V-5TQIZ3M" at bounding box center [372, 8] width 186 height 17
click at [313, 104] on span "Reseated components" at bounding box center [311, 104] width 42 height 9
click at [289, 104] on input "Reseated components" at bounding box center [287, 104] width 4 height 4
checkbox input "true"
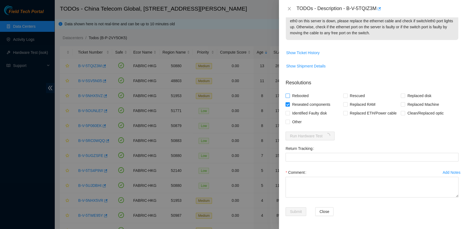
click at [302, 95] on span "Rebooted" at bounding box center [300, 95] width 21 height 9
click at [289, 95] on input "Rebooted" at bounding box center [287, 96] width 4 height 4
checkbox input "true"
click at [347, 96] on span "Rescued" at bounding box center [356, 95] width 19 height 9
click at [346, 96] on input "Rescued" at bounding box center [345, 96] width 4 height 4
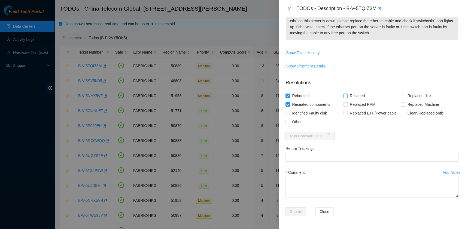
checkbox input "true"
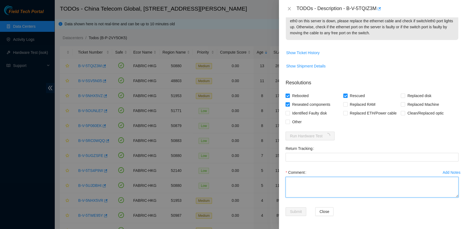
click at [344, 184] on textarea "Comment" at bounding box center [371, 187] width 173 height 21
type textarea "pass ok"
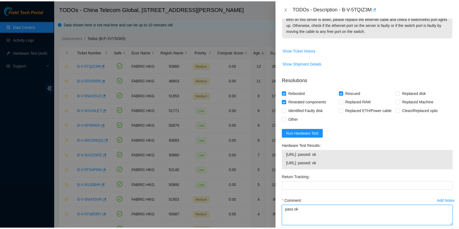
scroll to position [124, 0]
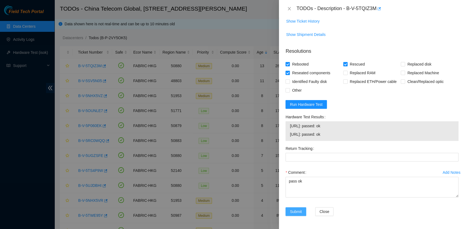
click at [291, 210] on span "Submit" at bounding box center [296, 212] width 12 height 6
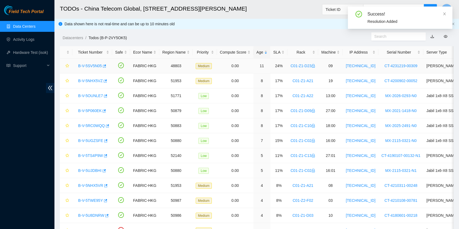
drag, startPoint x: 88, startPoint y: 65, endPoint x: 94, endPoint y: 65, distance: 6.3
click at [88, 65] on link "B-V-5SV5N05" at bounding box center [90, 66] width 24 height 4
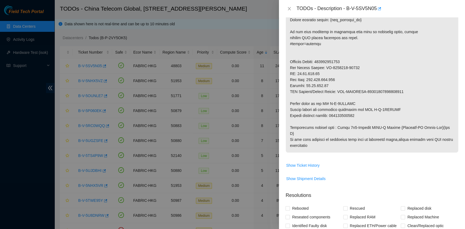
scroll to position [362, 0]
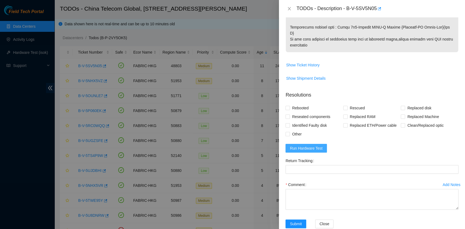
click at [316, 145] on span "Run Hardware Test" at bounding box center [306, 148] width 33 height 6
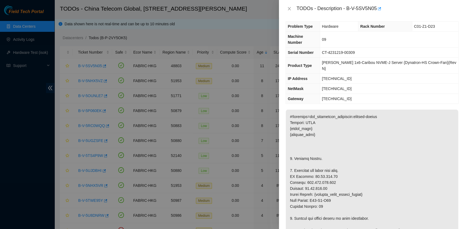
scroll to position [0, 0]
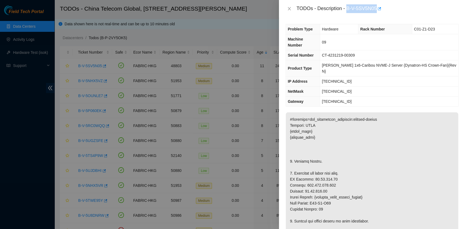
drag, startPoint x: 346, startPoint y: 9, endPoint x: 378, endPoint y: 15, distance: 32.5
click at [378, 15] on div "TODOs - Description - B-V-5SV5N05" at bounding box center [372, 8] width 186 height 17
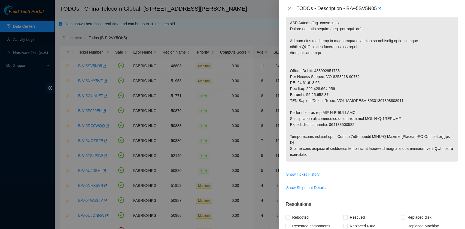
click at [344, 112] on p at bounding box center [372, 11] width 172 height 302
drag, startPoint x: 332, startPoint y: 111, endPoint x: 408, endPoint y: 113, distance: 75.7
click at [408, 113] on p at bounding box center [372, 10] width 172 height 302
click at [349, 133] on p at bounding box center [372, 10] width 172 height 302
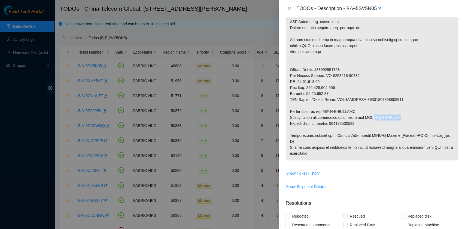
drag, startPoint x: 370, startPoint y: 104, endPoint x: 402, endPoint y: 104, distance: 32.4
click at [402, 104] on p at bounding box center [372, 10] width 172 height 302
click at [333, 99] on p at bounding box center [372, 10] width 172 height 302
drag, startPoint x: 330, startPoint y: 98, endPoint x: 375, endPoint y: 97, distance: 44.7
click at [375, 97] on p at bounding box center [372, 10] width 172 height 302
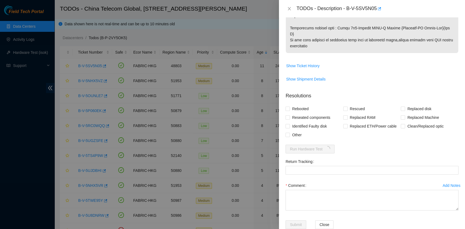
scroll to position [361, 0]
click at [405, 104] on span "Replaced disk" at bounding box center [419, 108] width 28 height 9
click at [404, 106] on input "Replaced disk" at bounding box center [403, 108] width 4 height 4
checkbox input "true"
click at [408, 113] on span "Replaced Machine" at bounding box center [423, 117] width 36 height 9
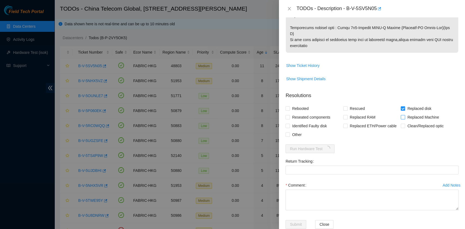
click at [404, 115] on input "Replaced Machine" at bounding box center [403, 117] width 4 height 4
checkbox input "true"
click at [405, 104] on span "Replaced disk" at bounding box center [419, 108] width 28 height 9
click at [404, 106] on input "Replaced disk" at bounding box center [403, 108] width 4 height 4
checkbox input "false"
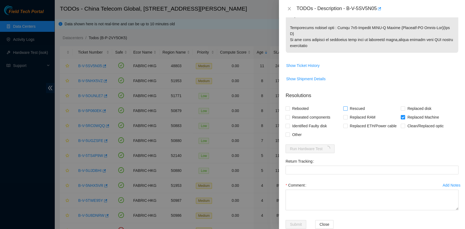
click at [359, 104] on span "Rescued" at bounding box center [356, 108] width 19 height 9
click at [347, 106] on input "Rescued" at bounding box center [345, 108] width 4 height 4
checkbox input "true"
click at [316, 104] on div "Rebooted" at bounding box center [314, 108] width 58 height 9
click at [292, 104] on span "Rebooted" at bounding box center [300, 108] width 21 height 9
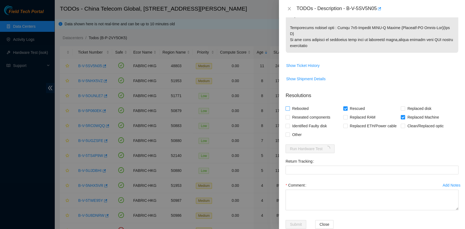
click at [289, 106] on input "Rebooted" at bounding box center [287, 108] width 4 height 4
checkbox input "true"
click at [295, 113] on span "Reseated components" at bounding box center [311, 117] width 42 height 9
click at [289, 115] on input "Reseated components" at bounding box center [287, 117] width 4 height 4
checkbox input "true"
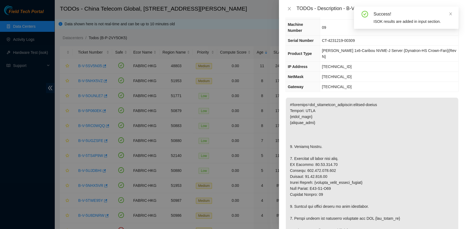
scroll to position [0, 0]
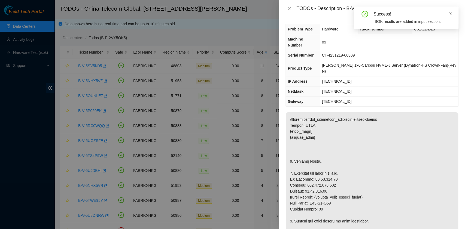
click at [449, 14] on icon "close" at bounding box center [450, 14] width 4 height 4
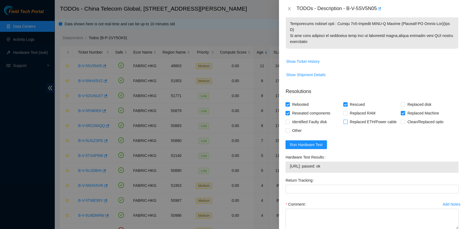
scroll to position [385, 0]
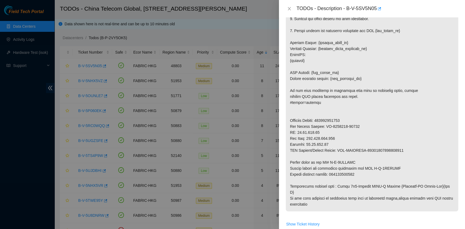
click at [335, 175] on p at bounding box center [372, 61] width 172 height 302
drag, startPoint x: 331, startPoint y: 162, endPoint x: 384, endPoint y: 159, distance: 53.5
click at [384, 159] on p at bounding box center [372, 60] width 172 height 302
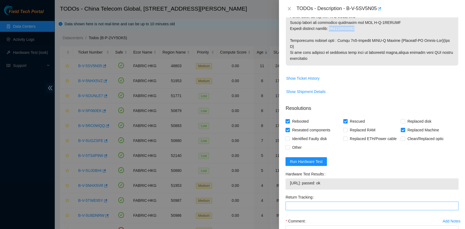
scroll to position [349, 0]
click at [311, 202] on Tracking "Return Tracking" at bounding box center [371, 206] width 173 height 9
paste Tracking "391902755462"
type Tracking "391902755462"
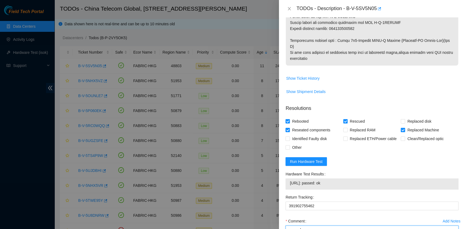
type textarea "pass ok"
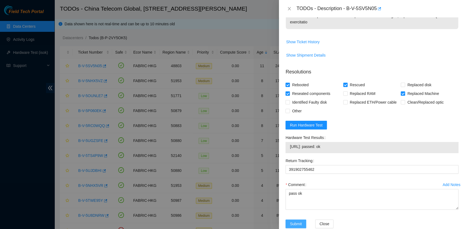
click at [296, 221] on span "Submit" at bounding box center [296, 224] width 12 height 6
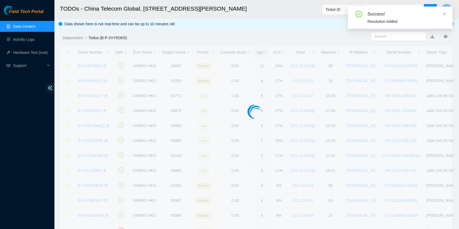
scroll to position [0, 0]
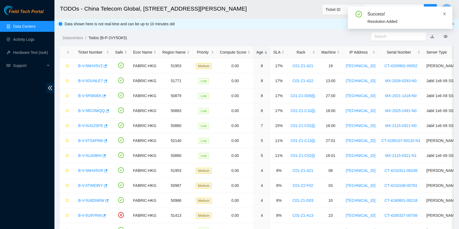
click at [443, 14] on icon "close" at bounding box center [445, 14] width 4 height 4
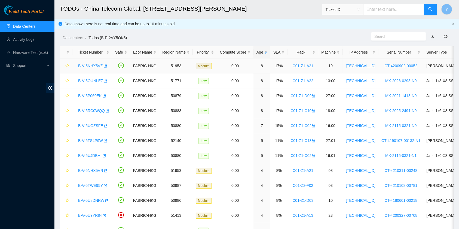
click at [80, 65] on link "B-V-5NHX5VZ" at bounding box center [90, 66] width 25 height 4
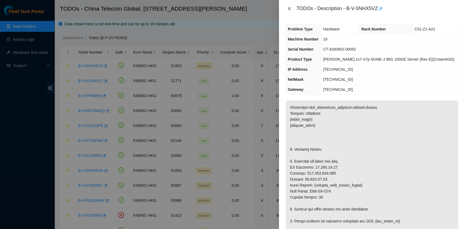
click at [290, 7] on icon "close" at bounding box center [289, 8] width 3 height 3
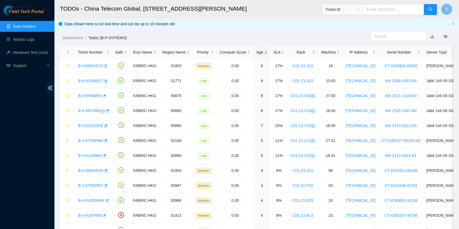
click at [444, 9] on button "Y" at bounding box center [446, 9] width 11 height 11
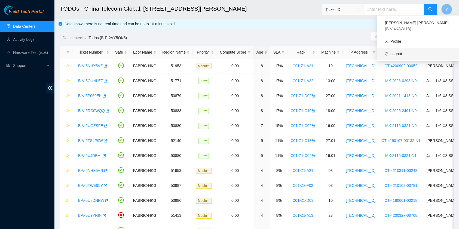
click at [402, 52] on link "Logout" at bounding box center [396, 54] width 12 height 4
